Goal: Entertainment & Leisure: Consume media (video, audio)

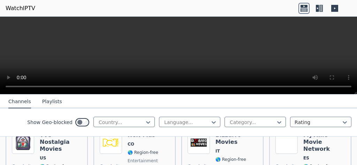
scroll to position [3321, 0]
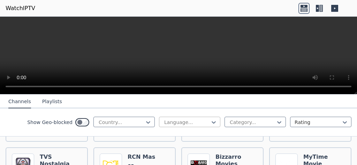
click at [190, 123] on div at bounding box center [186, 122] width 47 height 7
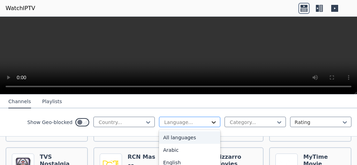
click at [210, 123] on icon at bounding box center [213, 122] width 7 height 7
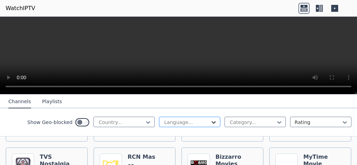
scroll to position [3300, 0]
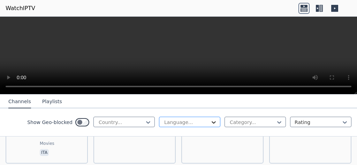
click at [210, 123] on icon at bounding box center [213, 122] width 7 height 7
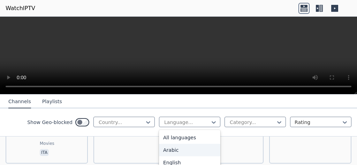
click at [168, 152] on div "Arabic" at bounding box center [189, 150] width 61 height 13
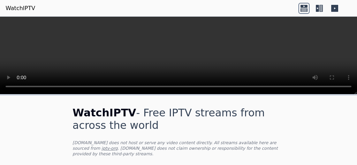
click at [319, 10] on icon at bounding box center [320, 8] width 3 height 7
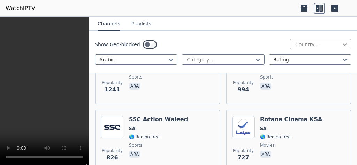
scroll to position [182, 0]
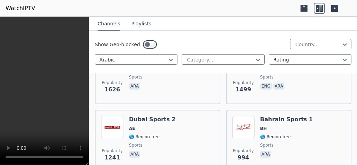
click at [138, 24] on button "Playlists" at bounding box center [141, 23] width 20 height 13
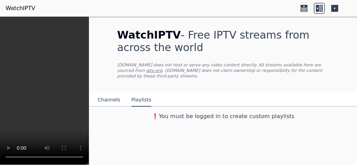
scroll to position [0, 0]
click at [113, 96] on button "Channels" at bounding box center [109, 100] width 23 height 13
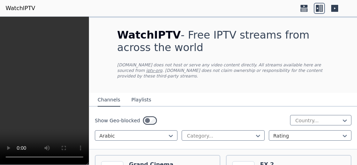
click at [106, 95] on button "Channels" at bounding box center [109, 100] width 23 height 13
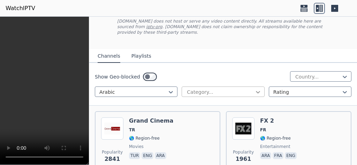
click at [254, 89] on icon at bounding box center [257, 92] width 7 height 7
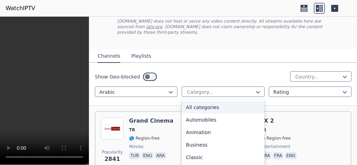
click at [235, 102] on div "All categories" at bounding box center [222, 107] width 83 height 13
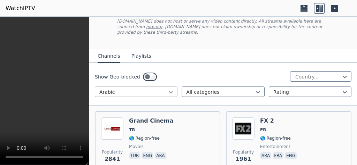
click at [169, 91] on icon at bounding box center [171, 92] width 4 height 2
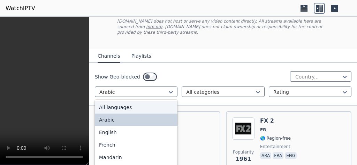
click at [123, 105] on div "All languages" at bounding box center [136, 107] width 83 height 13
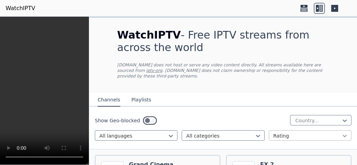
click at [341, 133] on icon at bounding box center [344, 136] width 7 height 7
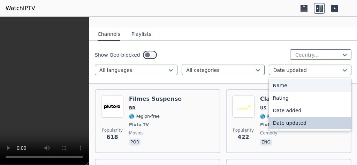
scroll to position [88, 0]
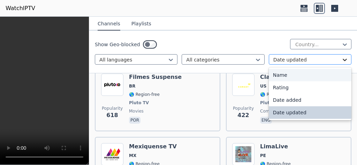
click at [341, 62] on icon at bounding box center [344, 59] width 7 height 7
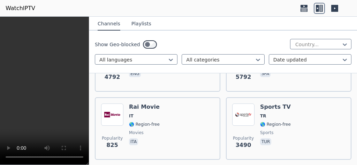
scroll to position [1755, 0]
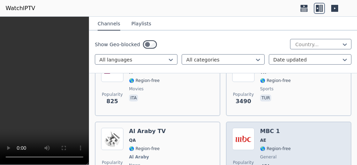
click at [260, 128] on h6 "MBC 1" at bounding box center [275, 131] width 31 height 7
